Goal: Find specific page/section: Find specific page/section

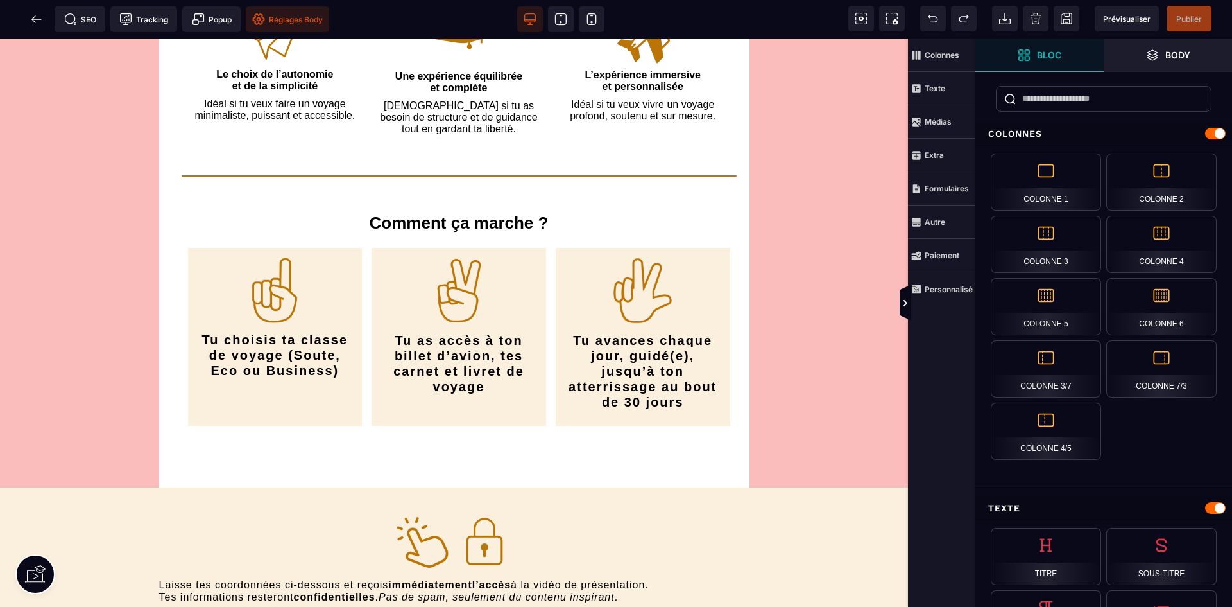
scroll to position [3081, 0]
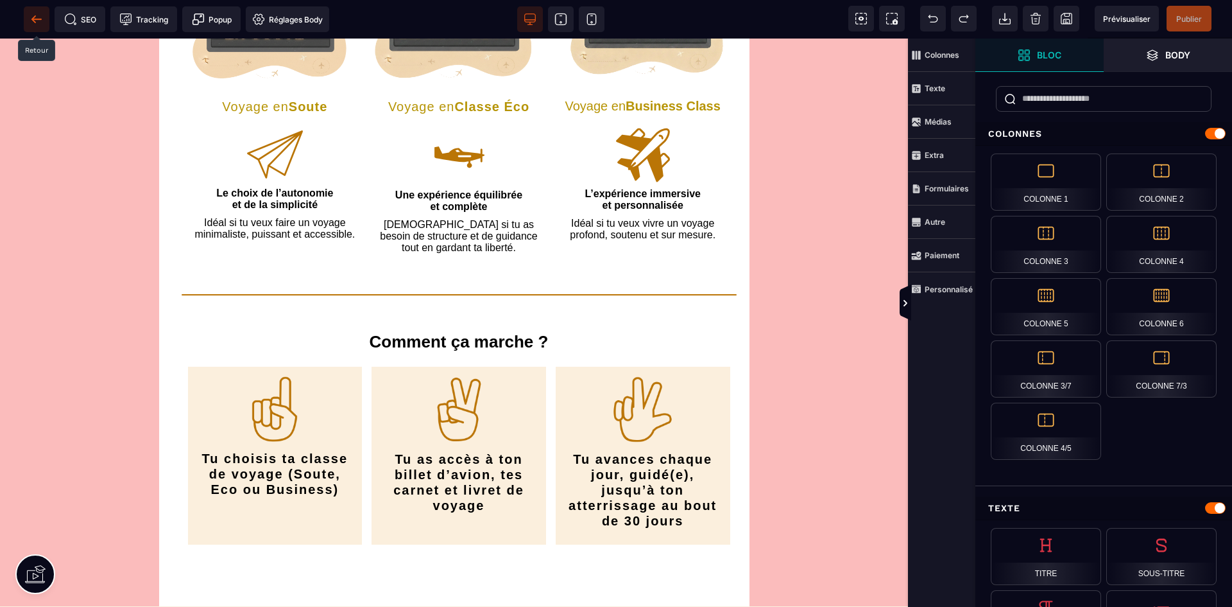
click at [33, 23] on icon at bounding box center [36, 19] width 13 height 13
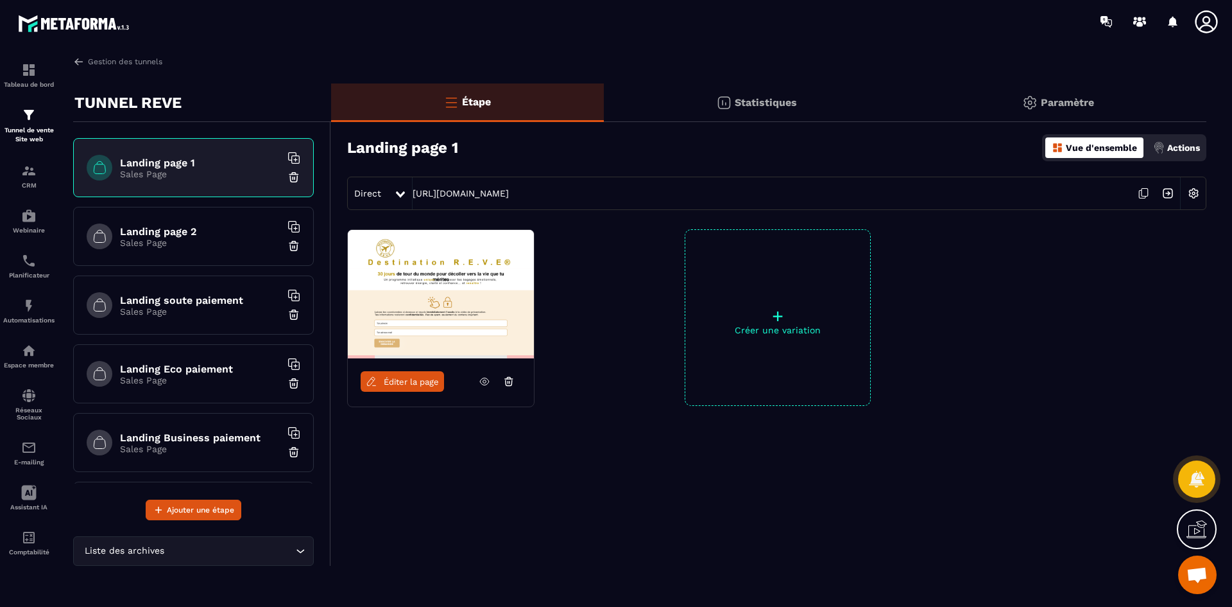
click at [194, 240] on p "Sales Page" at bounding box center [200, 243] width 160 height 10
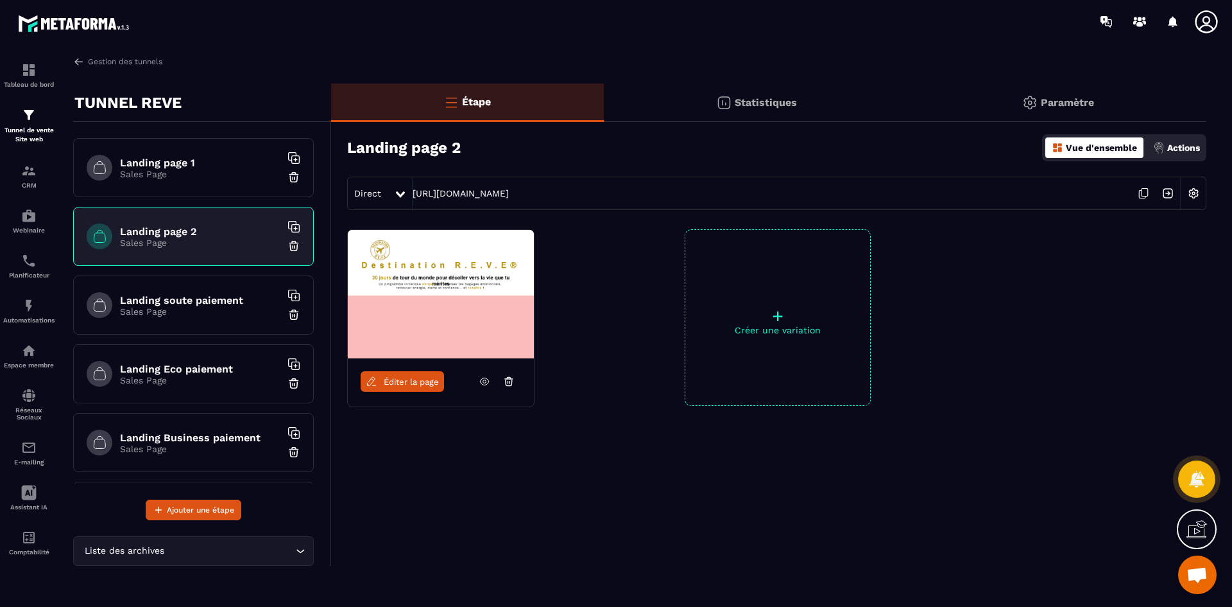
click at [376, 381] on icon at bounding box center [372, 382] width 12 height 12
